Goal: Transaction & Acquisition: Purchase product/service

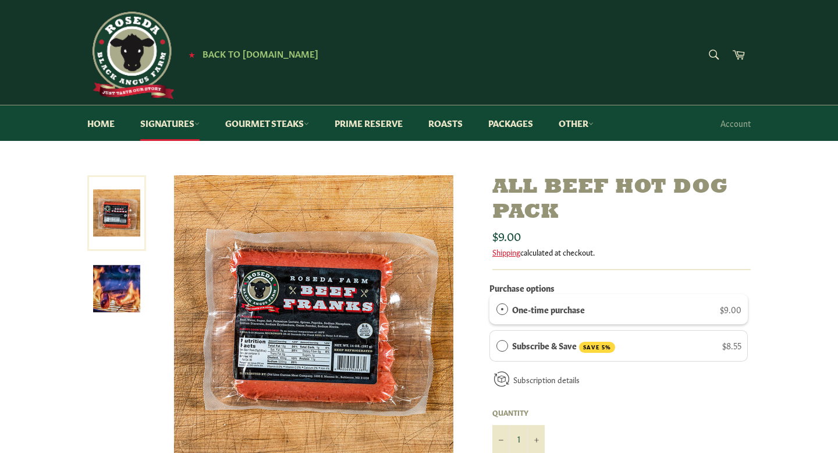
click at [584, 350] on span "SAVE 5%" at bounding box center [597, 347] width 36 height 11
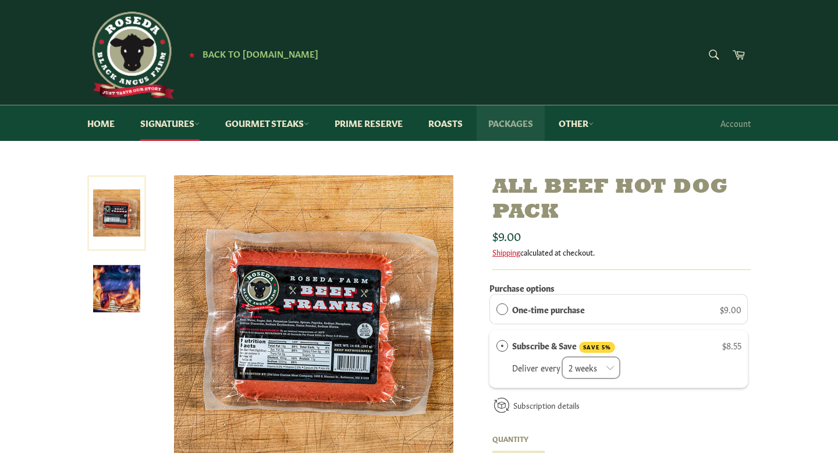
click at [501, 122] on link "Packages" at bounding box center [511, 123] width 68 height 36
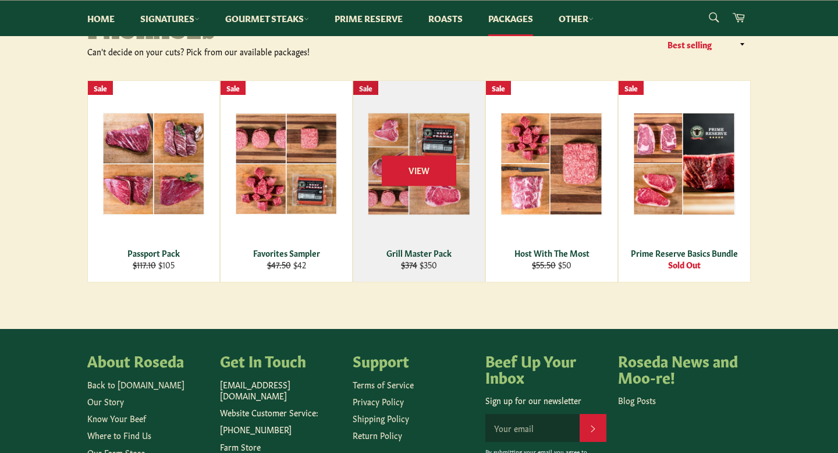
scroll to position [156, 0]
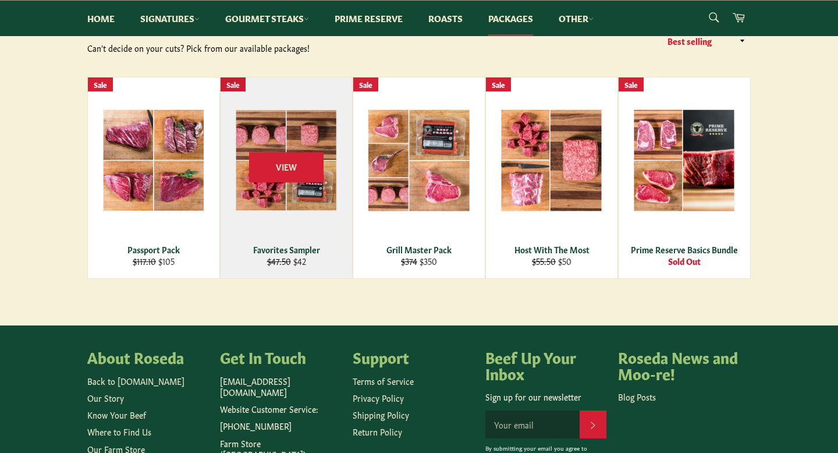
click at [278, 196] on div "View" at bounding box center [287, 177] width 132 height 201
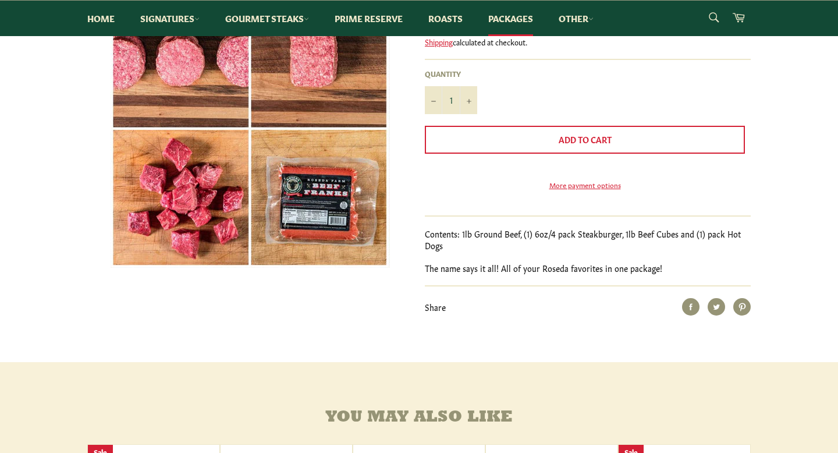
scroll to position [166, 0]
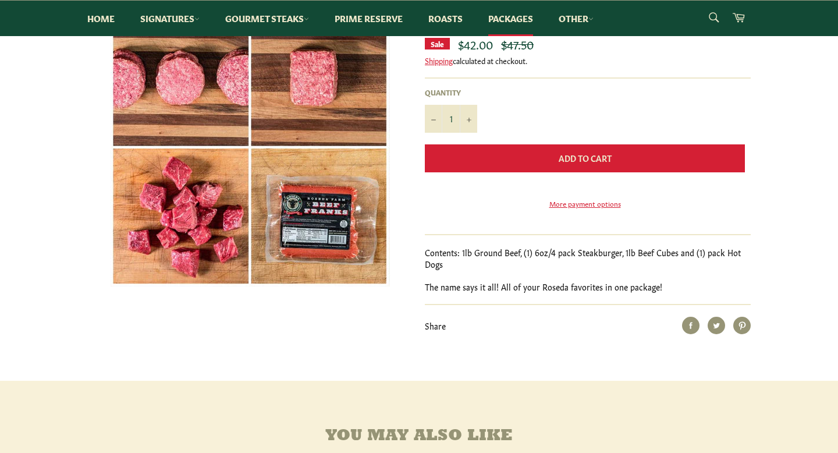
click at [561, 158] on span "Add to Cart" at bounding box center [585, 158] width 53 height 12
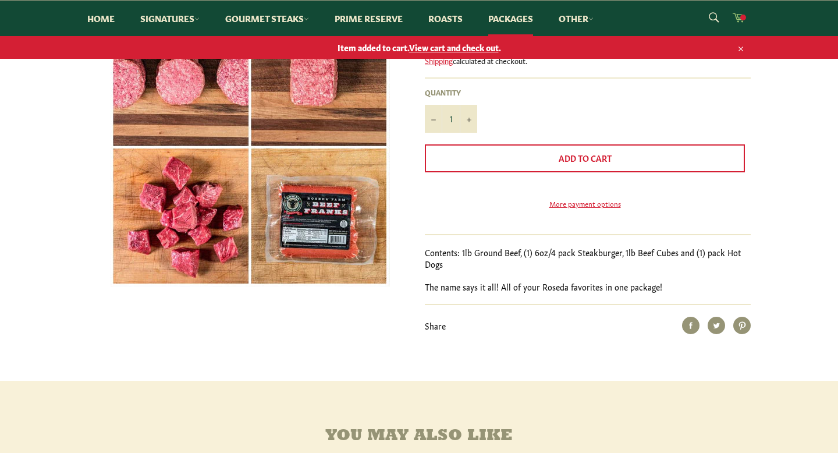
click at [739, 17] on icon at bounding box center [738, 16] width 13 height 13
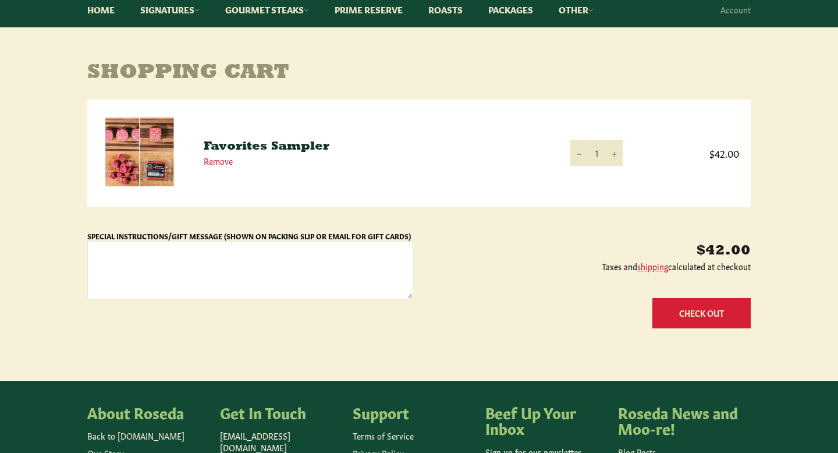
scroll to position [116, 0]
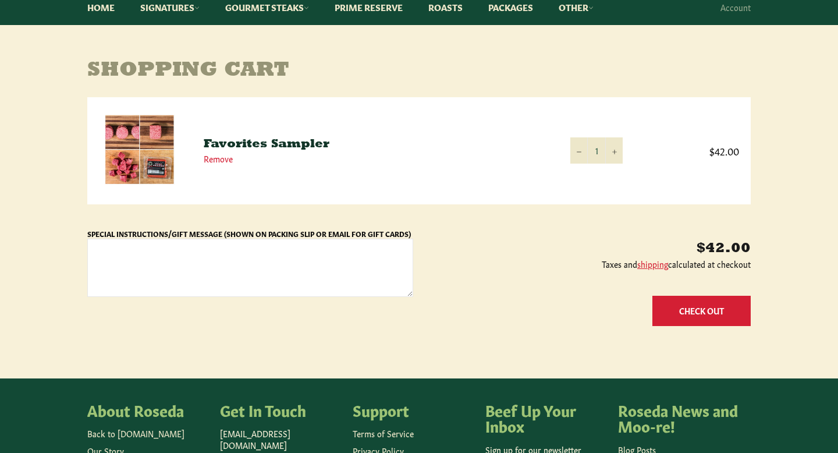
click at [715, 311] on button "Check Out" at bounding box center [702, 311] width 98 height 30
click at [112, 7] on link "Home" at bounding box center [101, 8] width 51 height 36
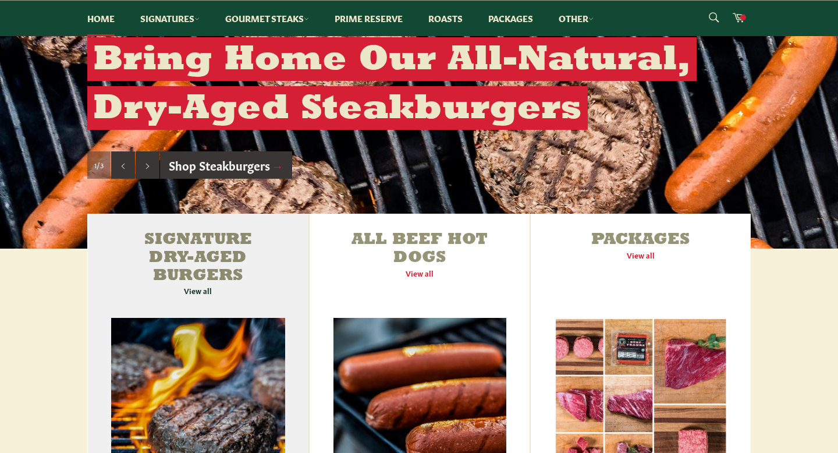
scroll to position [243, 0]
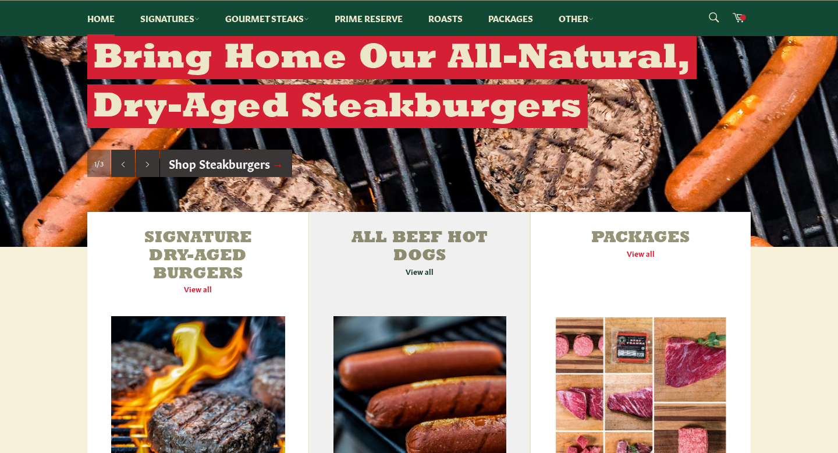
click at [431, 342] on link "All Beef Hot Dogs View all" at bounding box center [420, 363] width 220 height 302
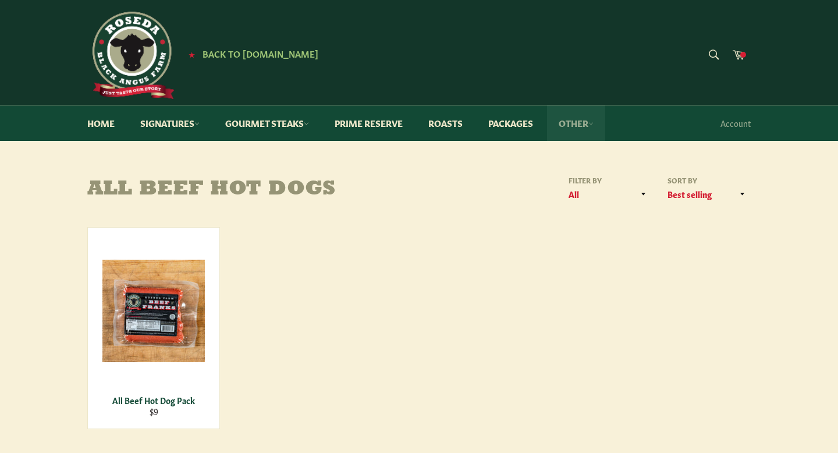
click at [580, 128] on link "Other" at bounding box center [576, 123] width 58 height 36
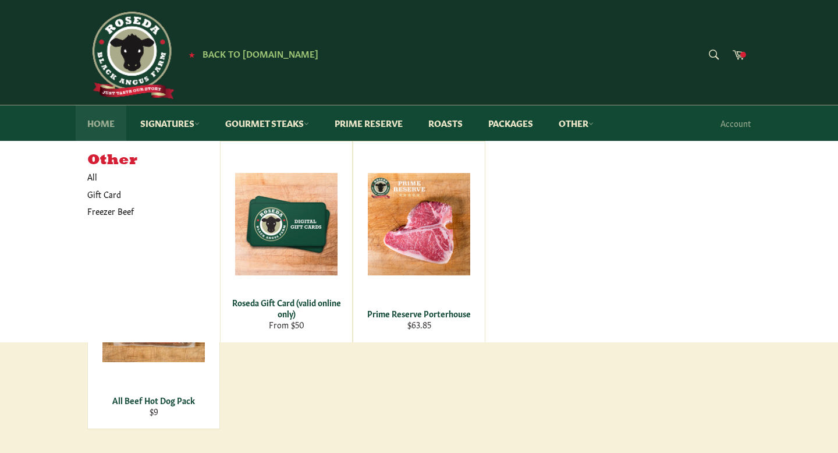
click at [110, 124] on link "Home" at bounding box center [101, 123] width 51 height 36
